Goal: Find specific page/section: Find specific page/section

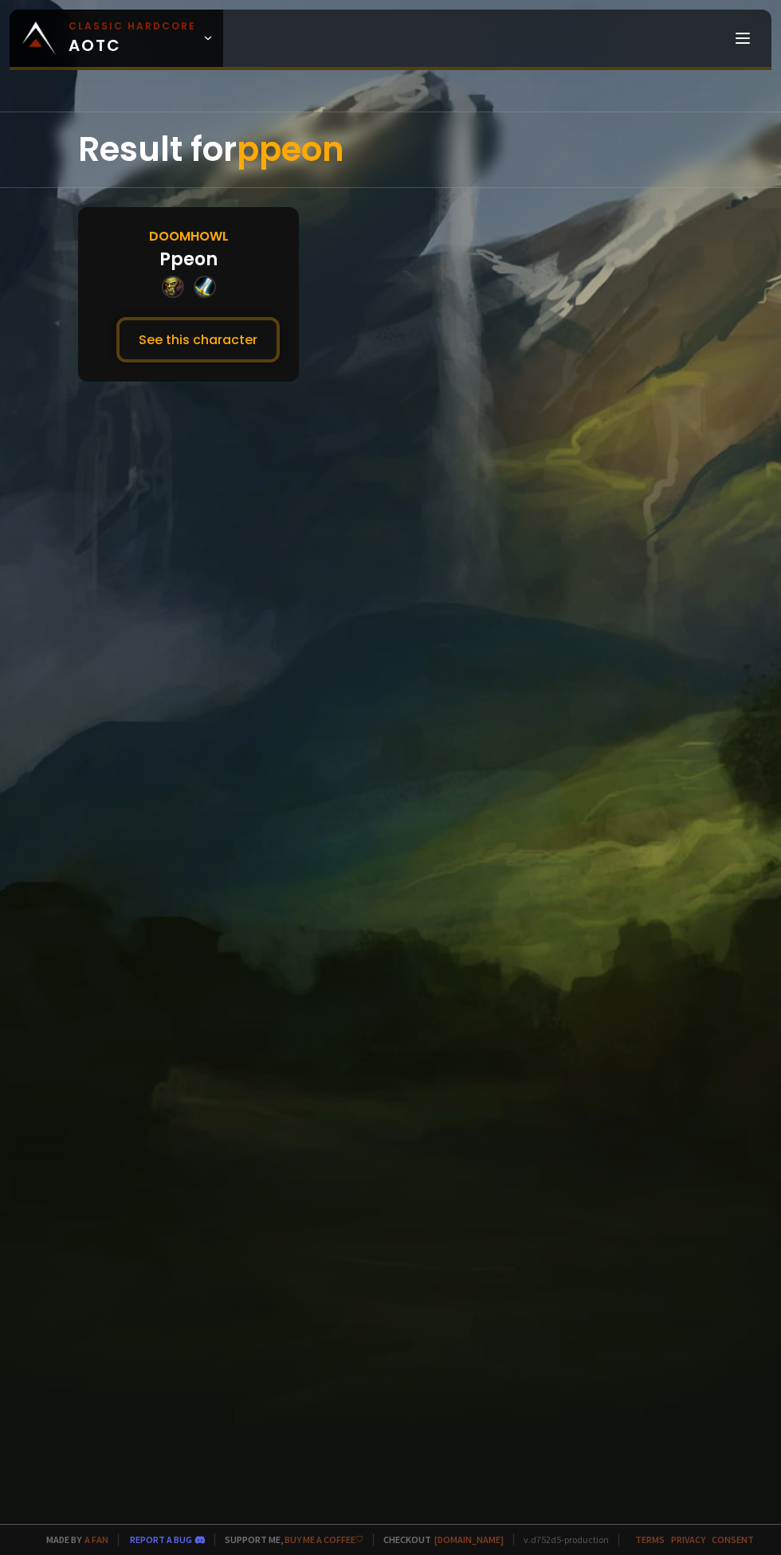
click at [257, 345] on button "See this character" at bounding box center [197, 339] width 163 height 45
